Goal: Task Accomplishment & Management: Manage account settings

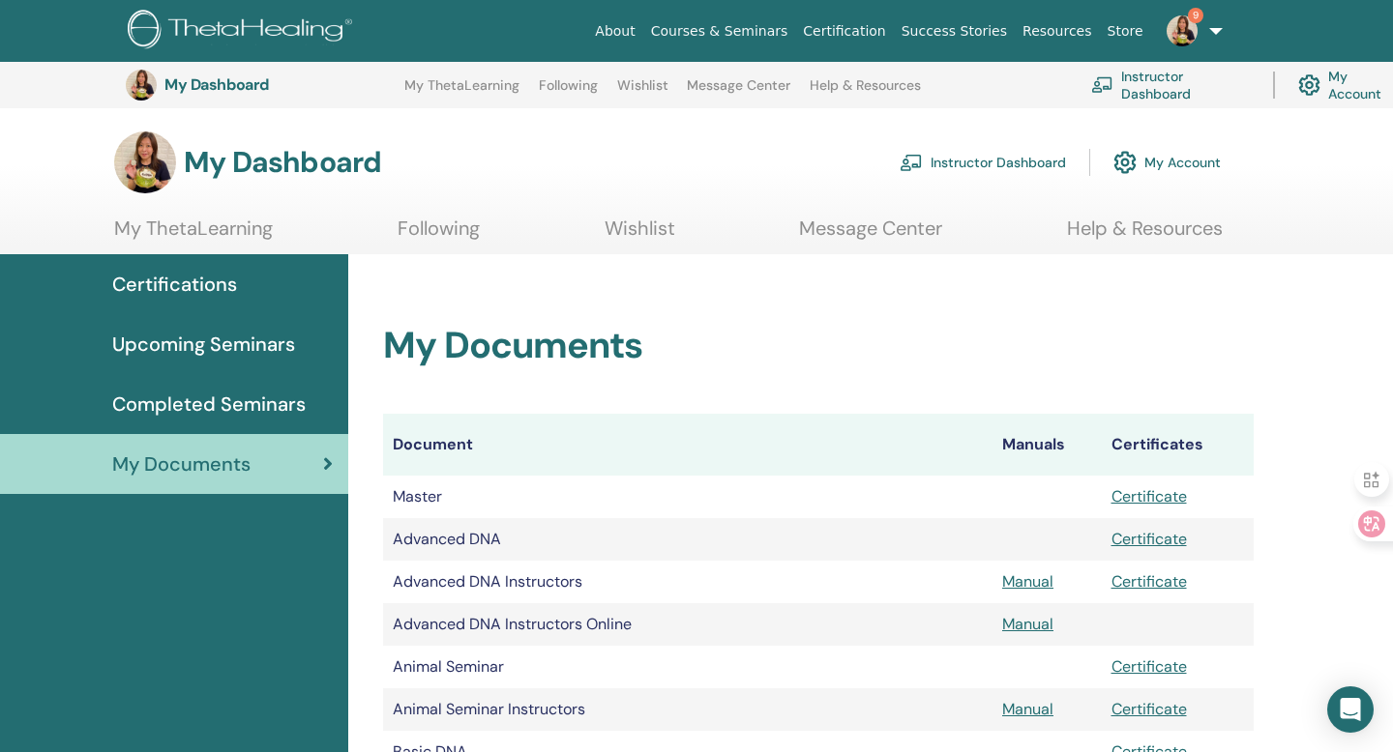
scroll to position [700, 0]
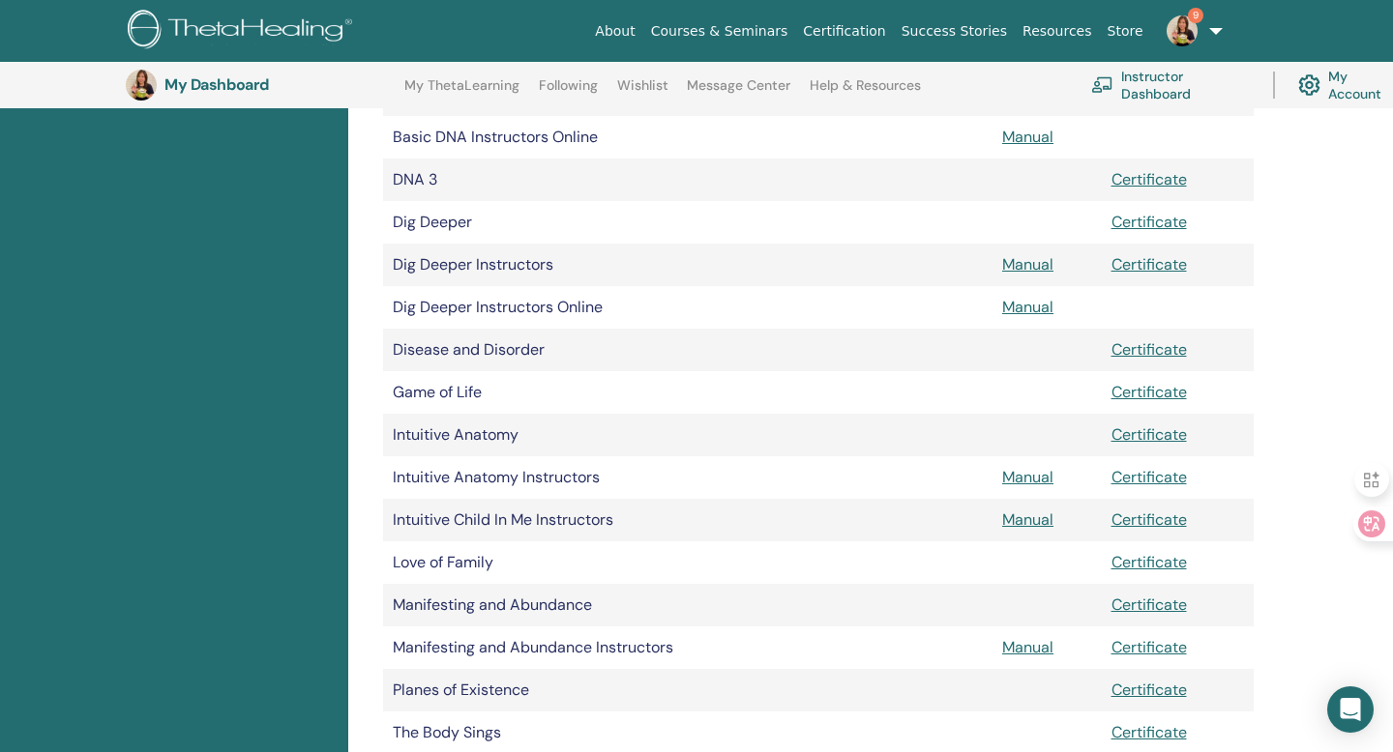
click at [1197, 38] on link "9" at bounding box center [1190, 31] width 79 height 62
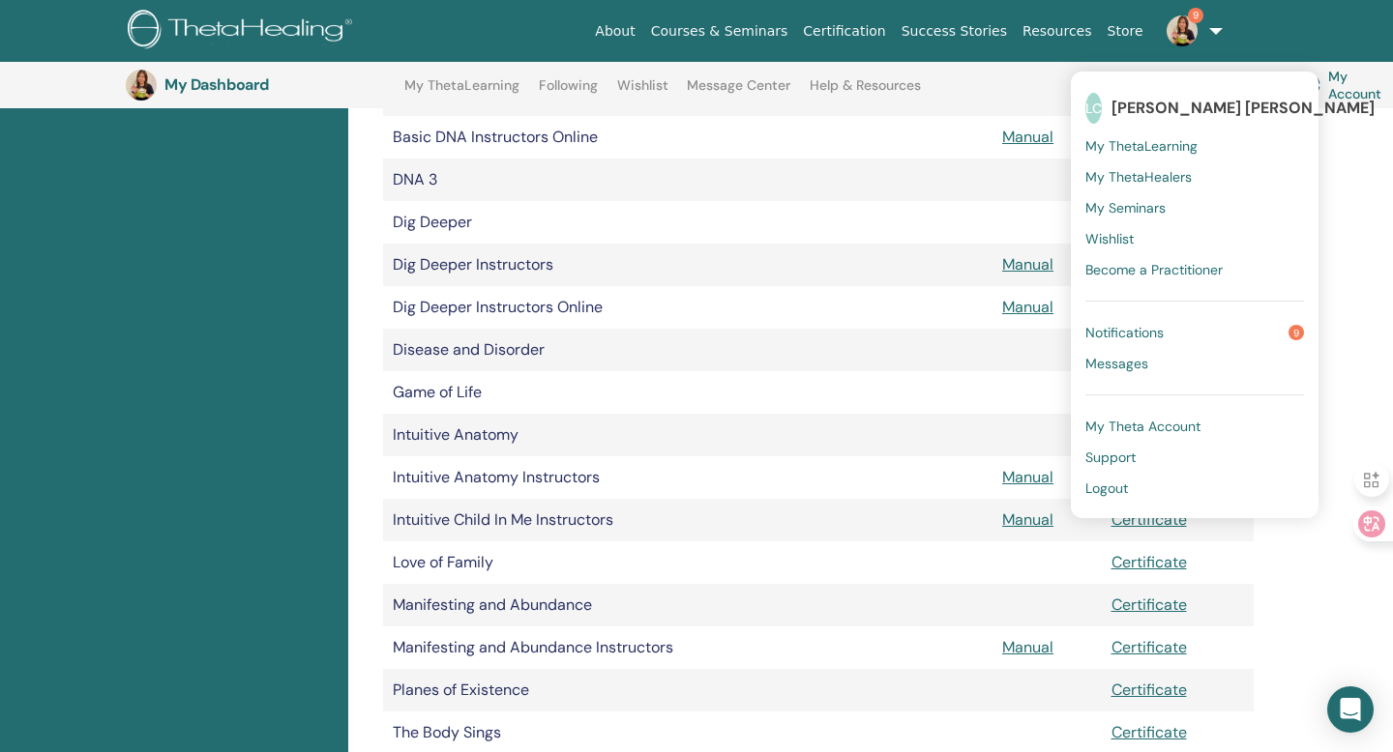
click at [1212, 23] on link "9" at bounding box center [1190, 31] width 79 height 62
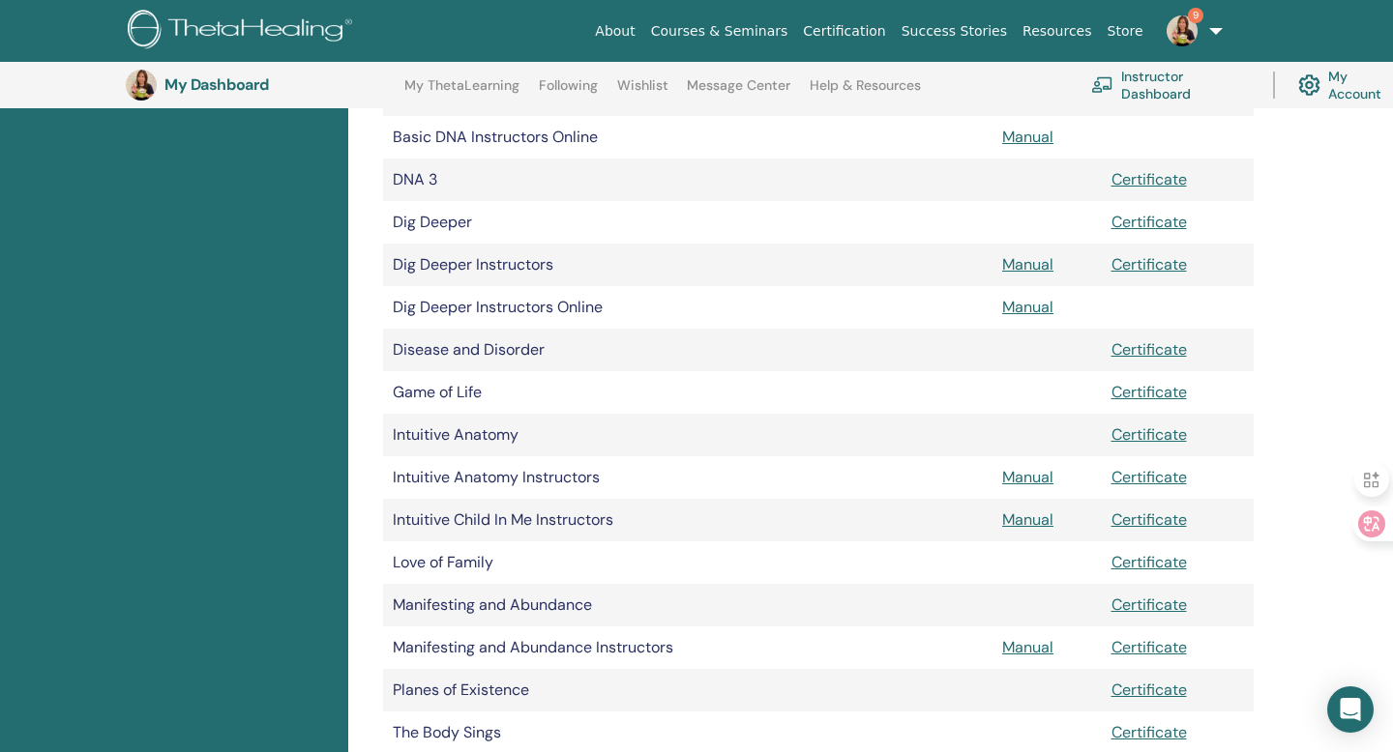
click at [1167, 83] on link "Instructor Dashboard" at bounding box center [1170, 85] width 159 height 43
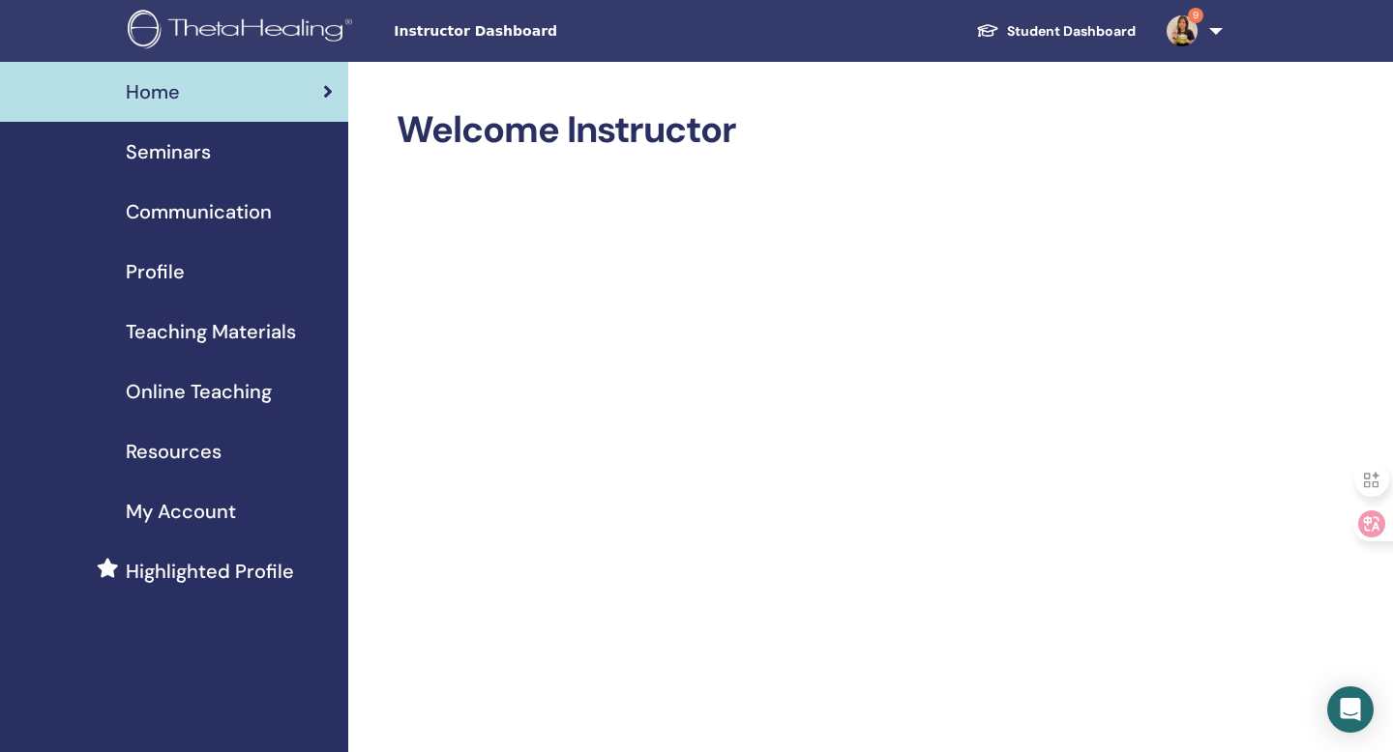
click at [184, 151] on span "Seminars" at bounding box center [168, 151] width 85 height 29
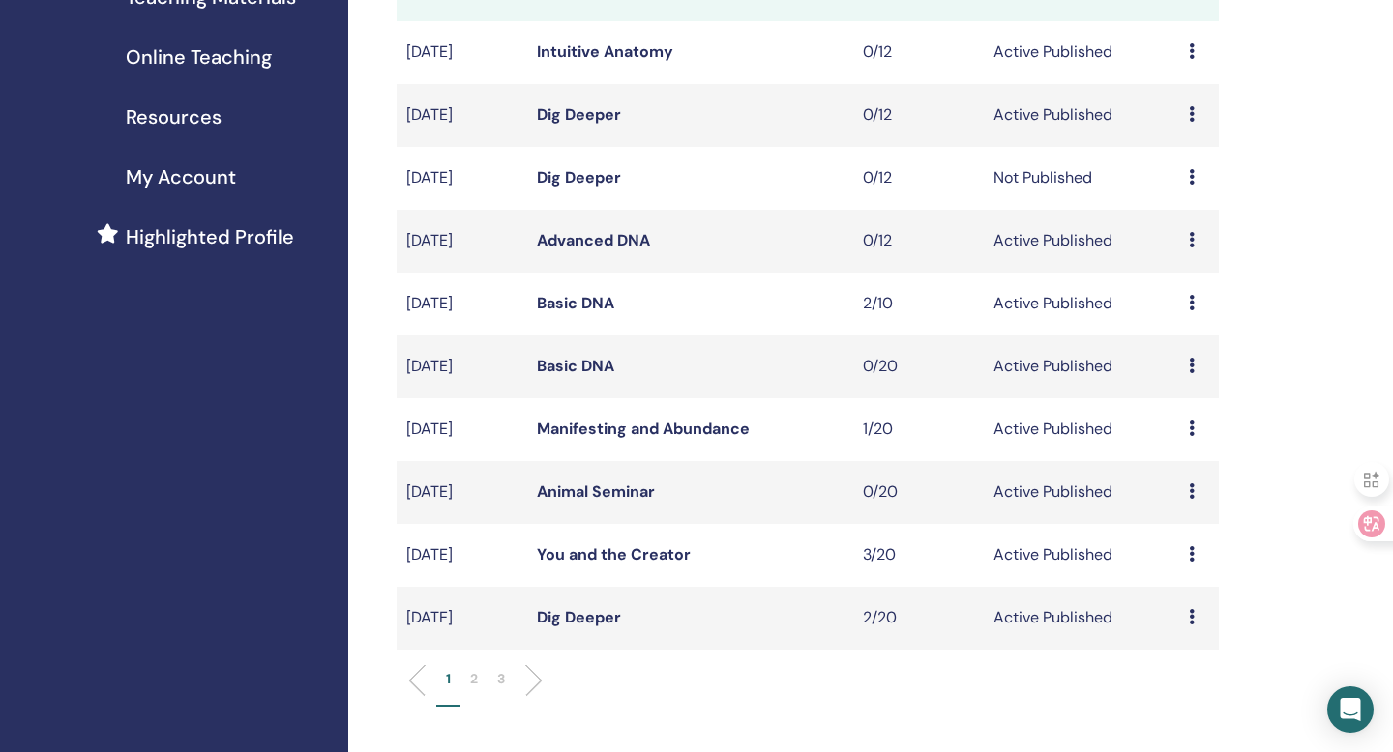
scroll to position [358, 0]
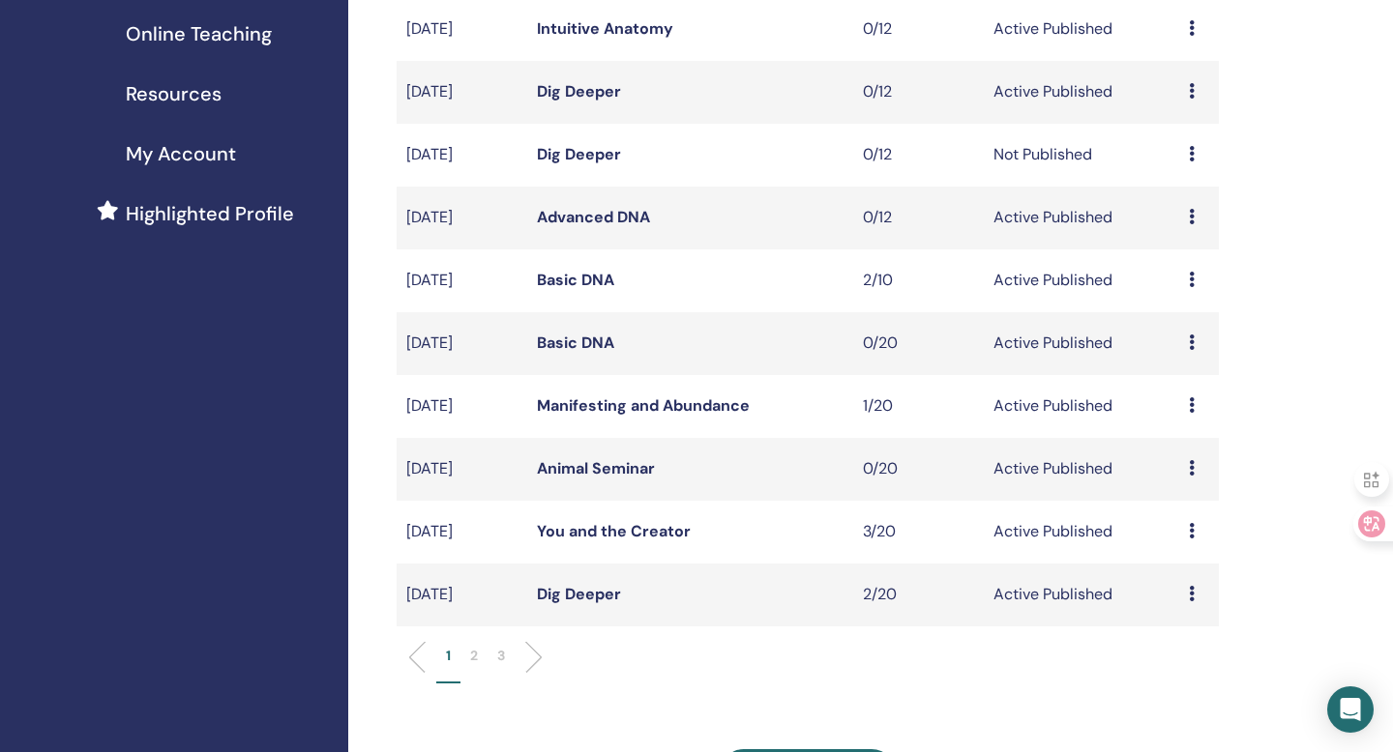
click at [563, 591] on link "Dig Deeper" at bounding box center [579, 594] width 84 height 20
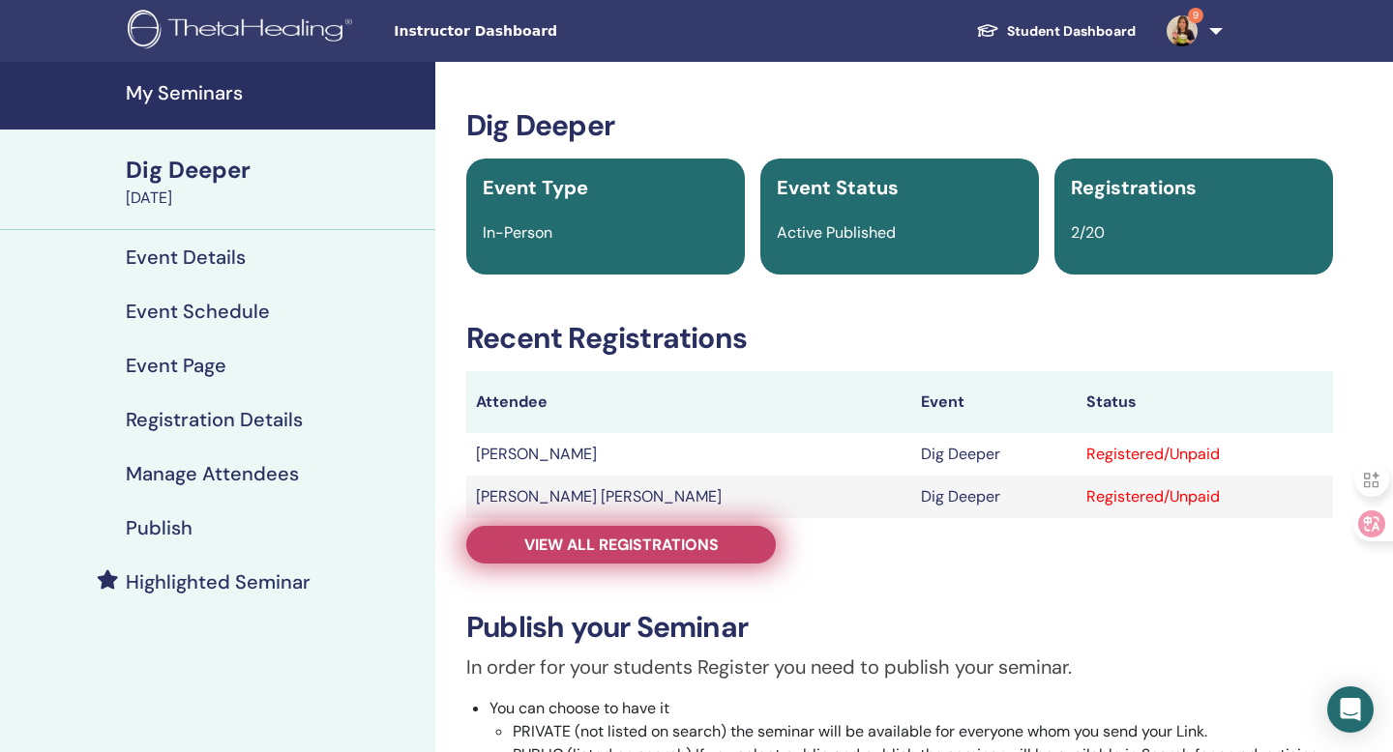
click at [666, 552] on span "View all registrations" at bounding box center [621, 545] width 194 height 20
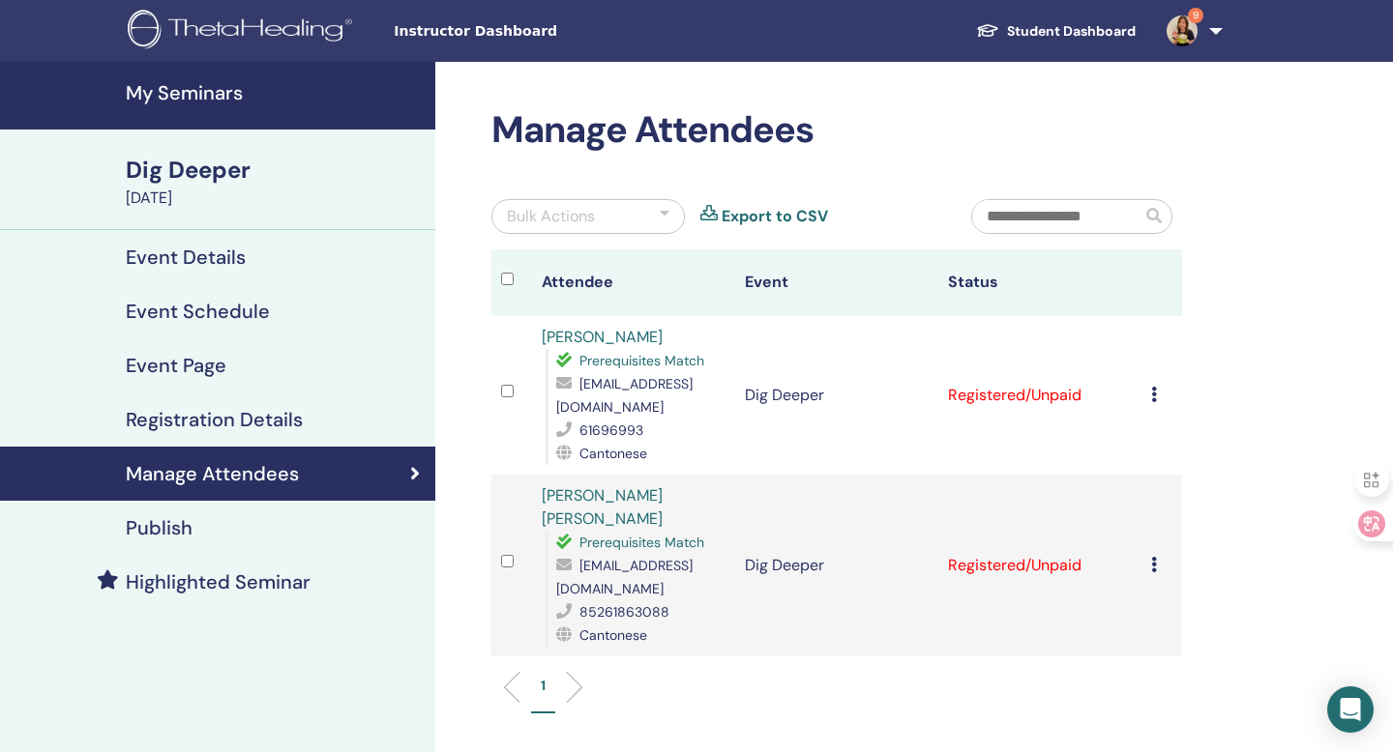
click at [1154, 395] on icon at bounding box center [1154, 394] width 6 height 15
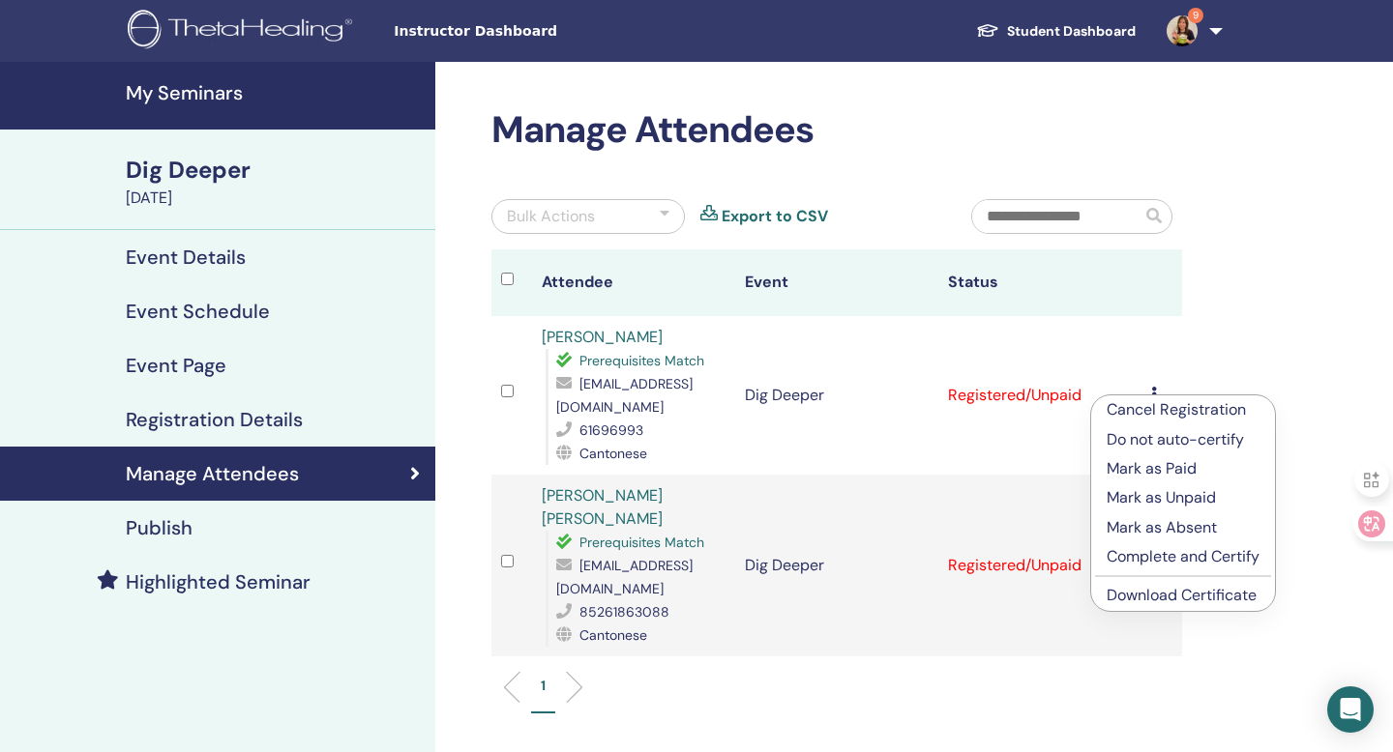
click at [1137, 595] on link "Download Certificate" at bounding box center [1181, 595] width 150 height 20
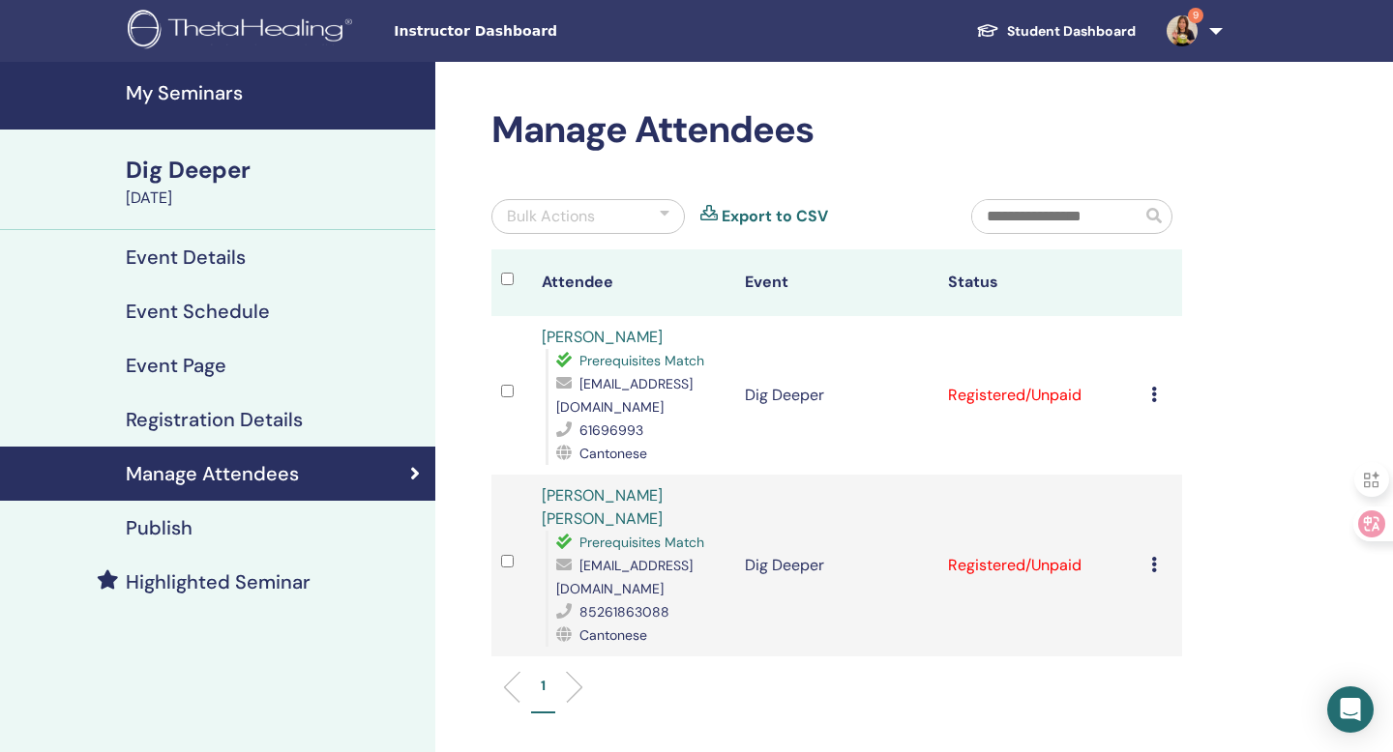
click at [1153, 554] on div "Cancel Registration Do not auto-certify Mark as Paid Mark as Unpaid Mark as Abs…" at bounding box center [1161, 565] width 21 height 23
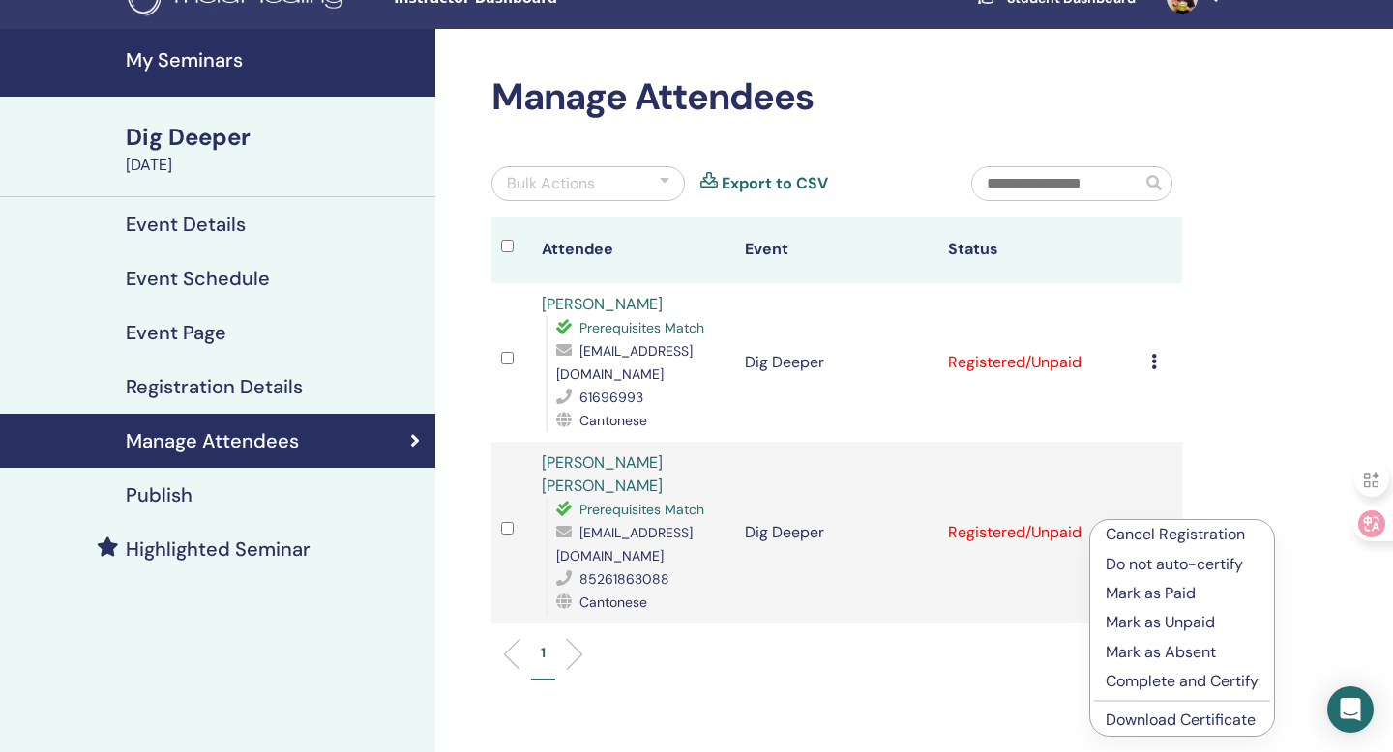
scroll to position [62, 0]
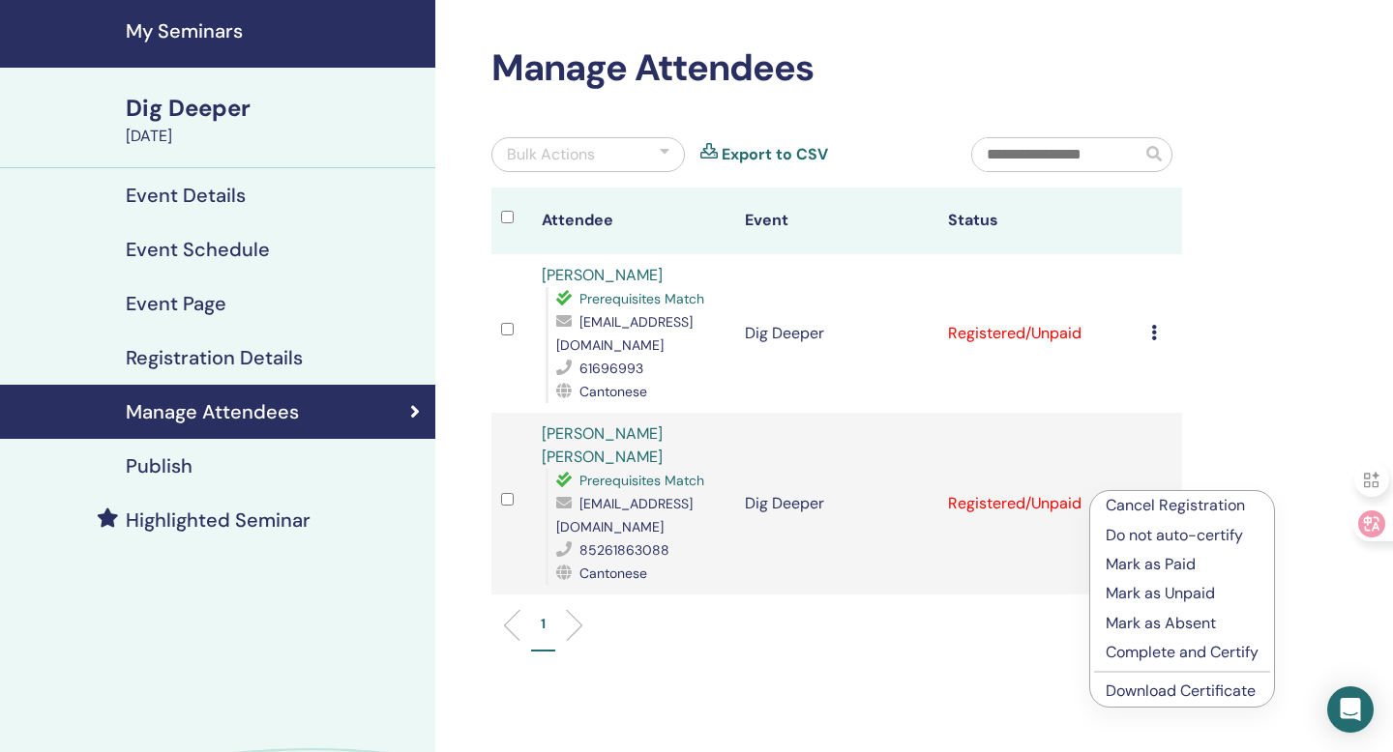
click at [1129, 694] on link "Download Certificate" at bounding box center [1180, 691] width 150 height 20
